Goal: Task Accomplishment & Management: Manage account settings

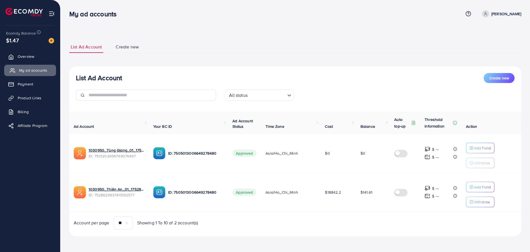
click at [31, 70] on span "My ad accounts" at bounding box center [33, 70] width 28 height 6
